Goal: Task Accomplishment & Management: Complete application form

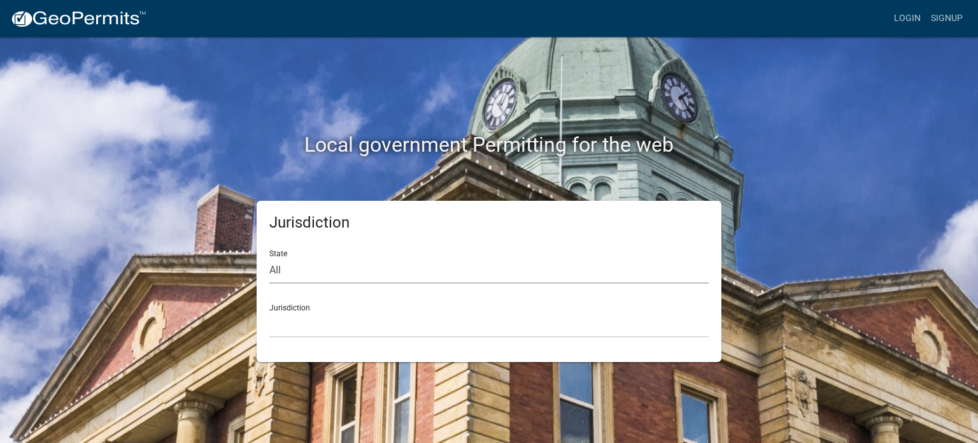
click at [299, 266] on select "All [US_STATE] [US_STATE] [US_STATE] [US_STATE] [US_STATE] [US_STATE] [US_STATE…" at bounding box center [489, 270] width 440 height 26
select select "[US_STATE]"
click at [269, 257] on select "All [US_STATE] [US_STATE] [US_STATE] [US_STATE] [US_STATE] [US_STATE] [US_STATE…" at bounding box center [489, 270] width 440 height 26
click at [311, 325] on select "[GEOGRAPHIC_DATA], [US_STATE]" at bounding box center [489, 325] width 440 height 26
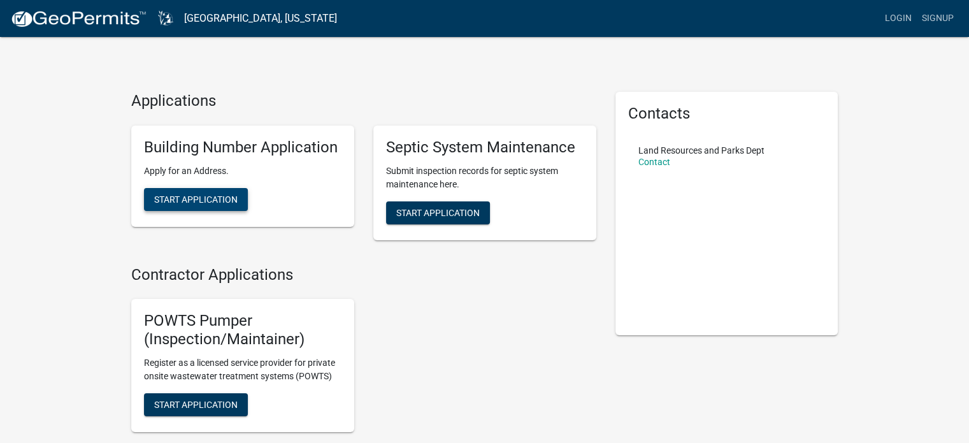
click at [180, 201] on span "Start Application" at bounding box center [195, 199] width 83 height 10
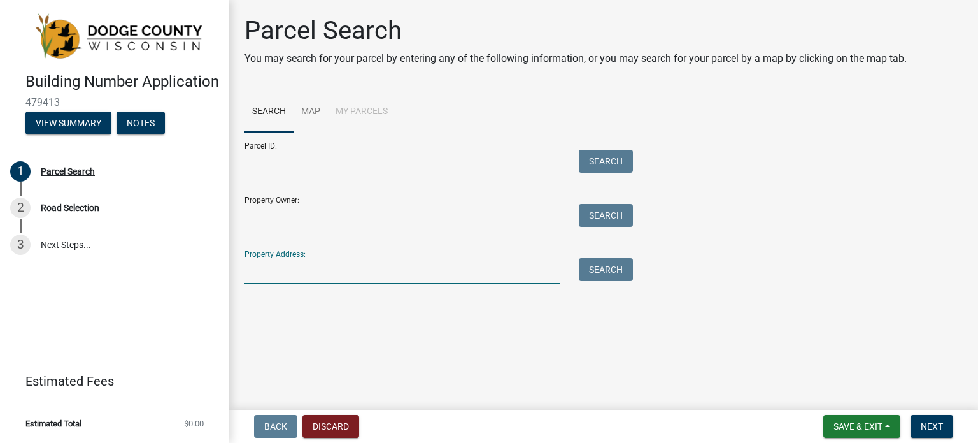
click at [274, 262] on input "Property Address:" at bounding box center [402, 271] width 315 height 26
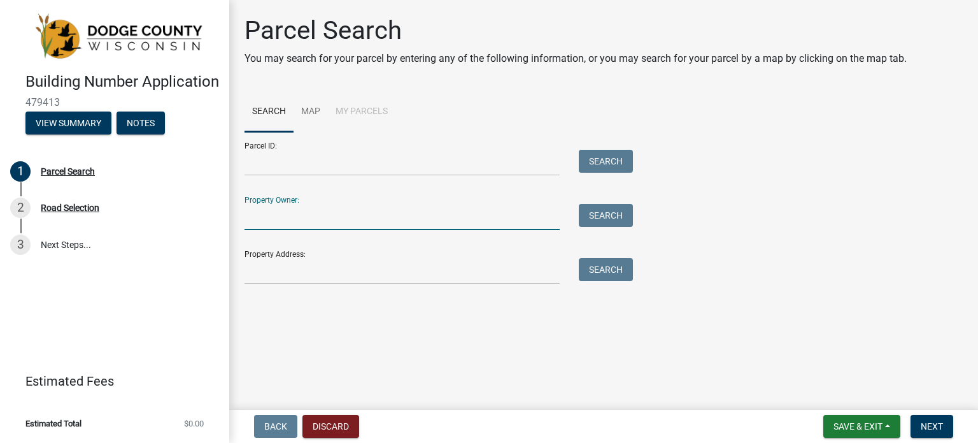
click at [271, 216] on input "Property Owner:" at bounding box center [402, 217] width 315 height 26
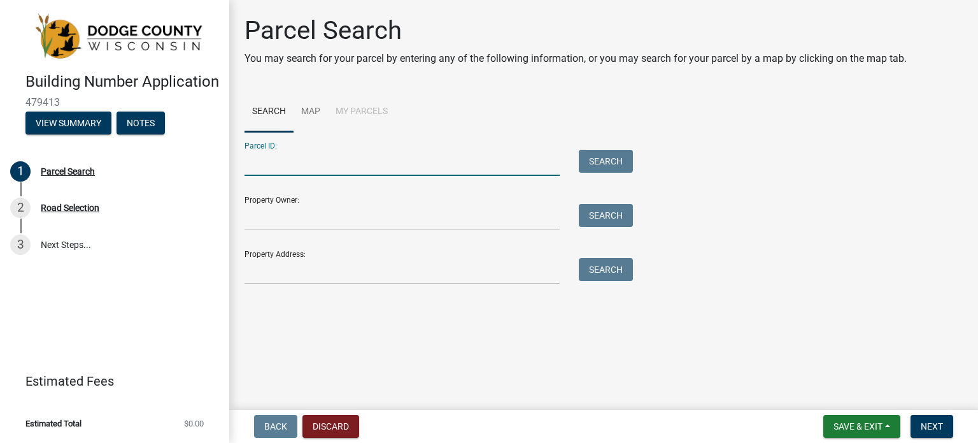
click at [273, 168] on input "Parcel ID:" at bounding box center [402, 163] width 315 height 26
